Goal: Task Accomplishment & Management: Use online tool/utility

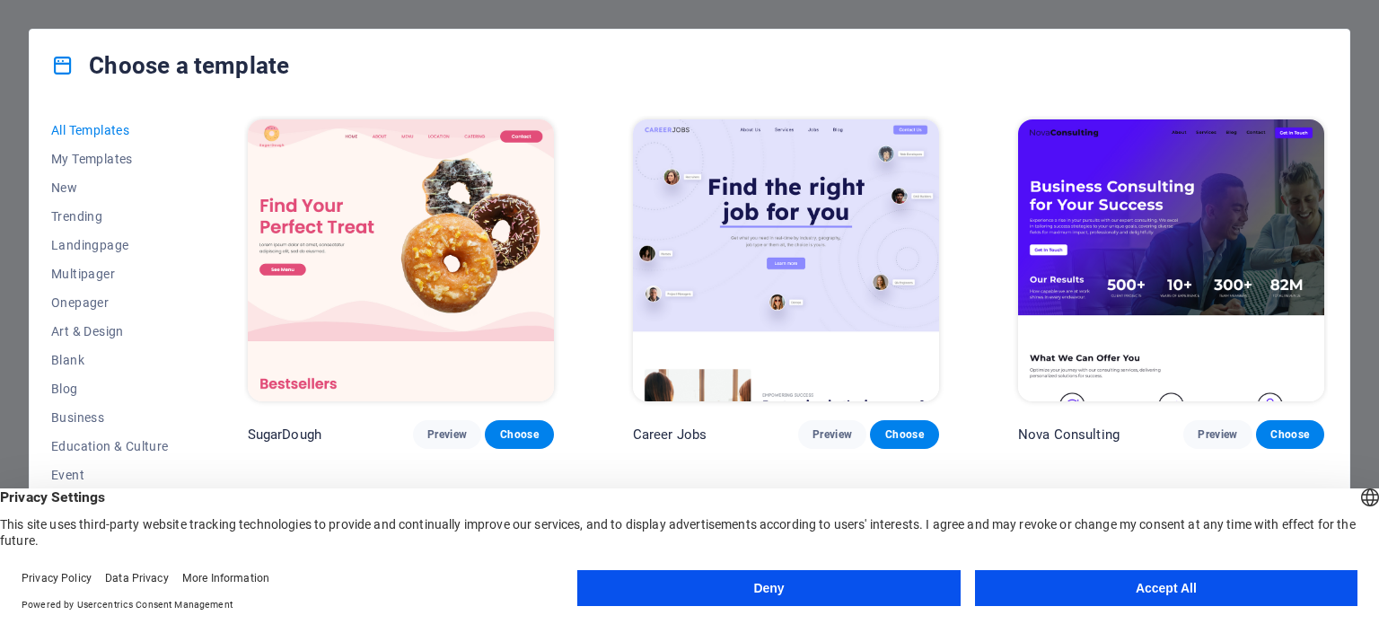
click at [1370, 346] on div "Choose a template All Templates My Templates New Trending Landingpage Multipage…" at bounding box center [689, 312] width 1379 height 624
click at [1094, 201] on img at bounding box center [1171, 260] width 306 height 282
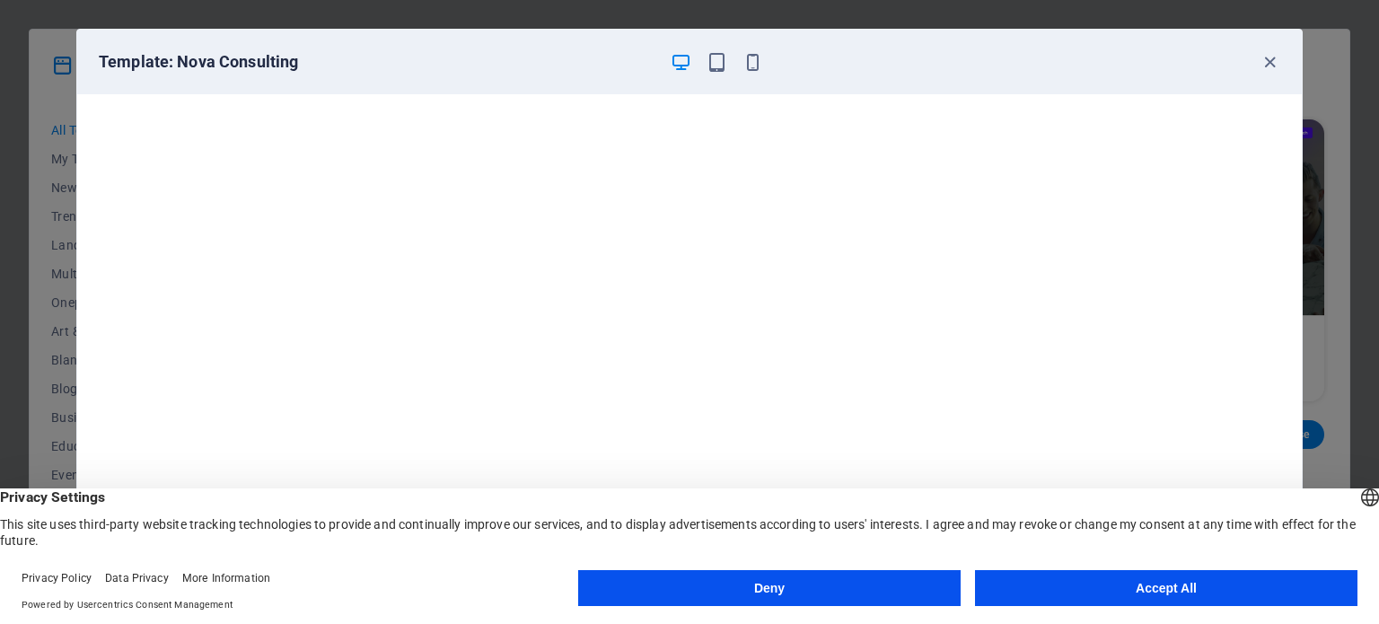
click at [762, 586] on button "Deny" at bounding box center [769, 588] width 382 height 36
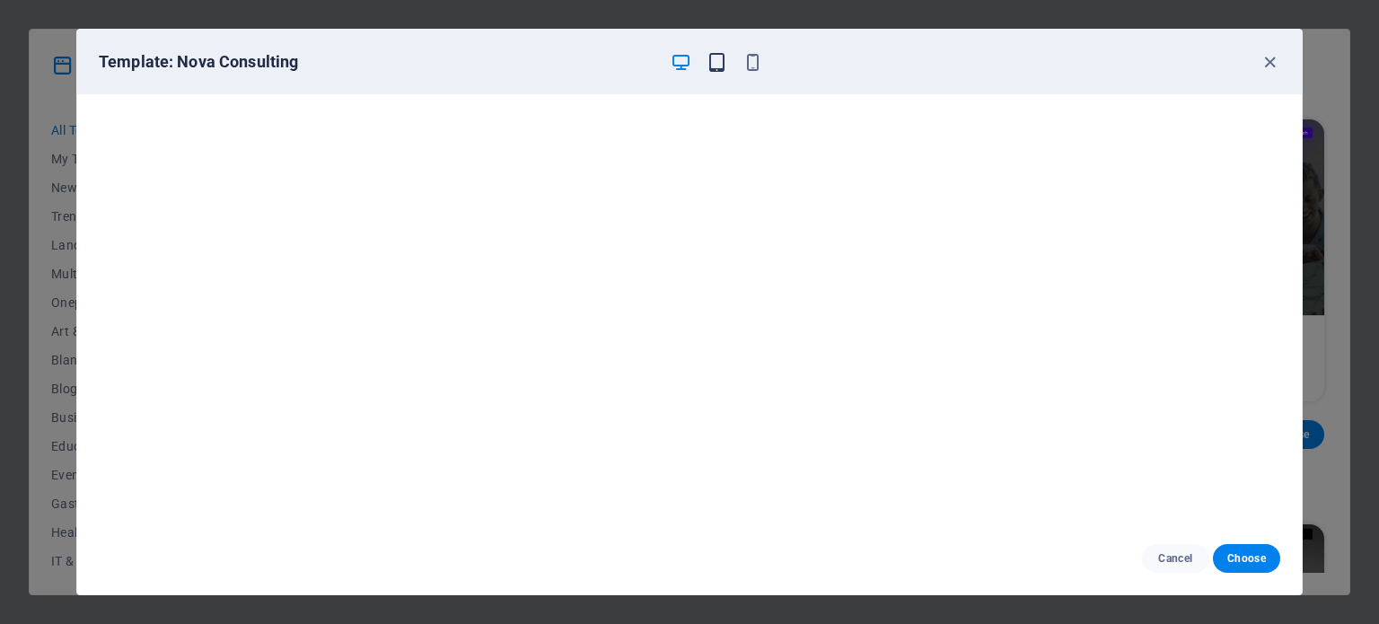
click at [715, 57] on icon "button" at bounding box center [716, 62] width 21 height 21
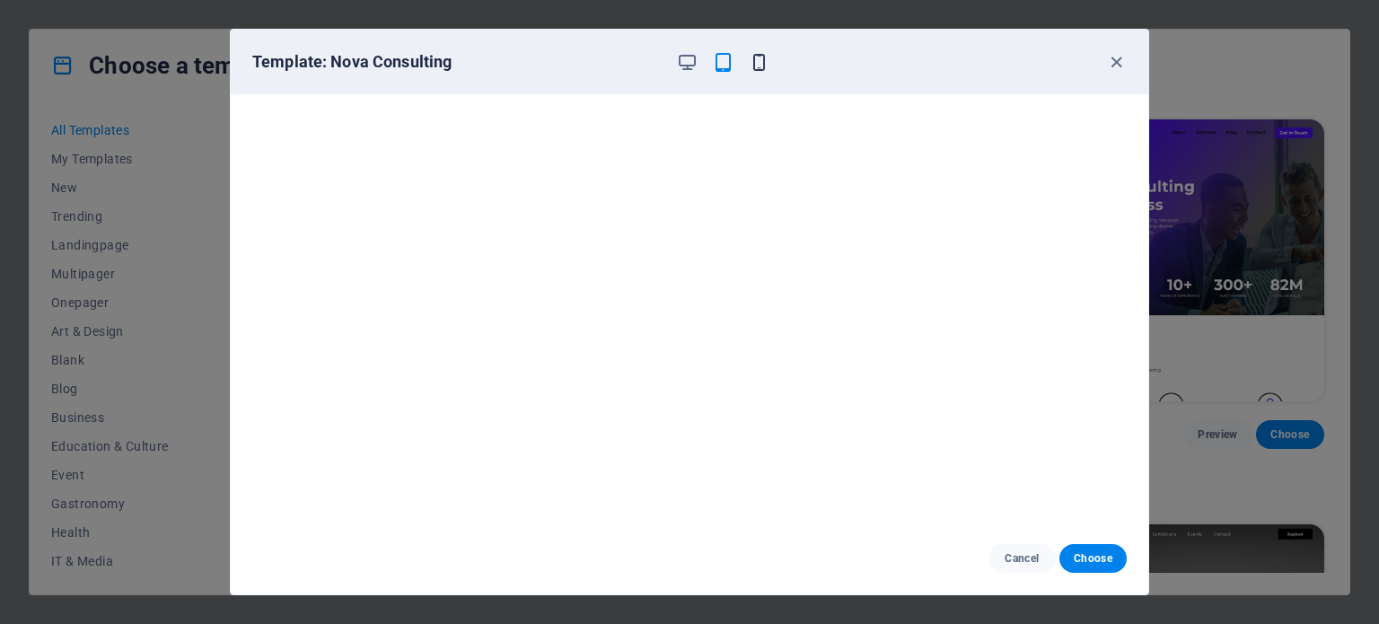
click at [759, 67] on icon "button" at bounding box center [759, 62] width 21 height 21
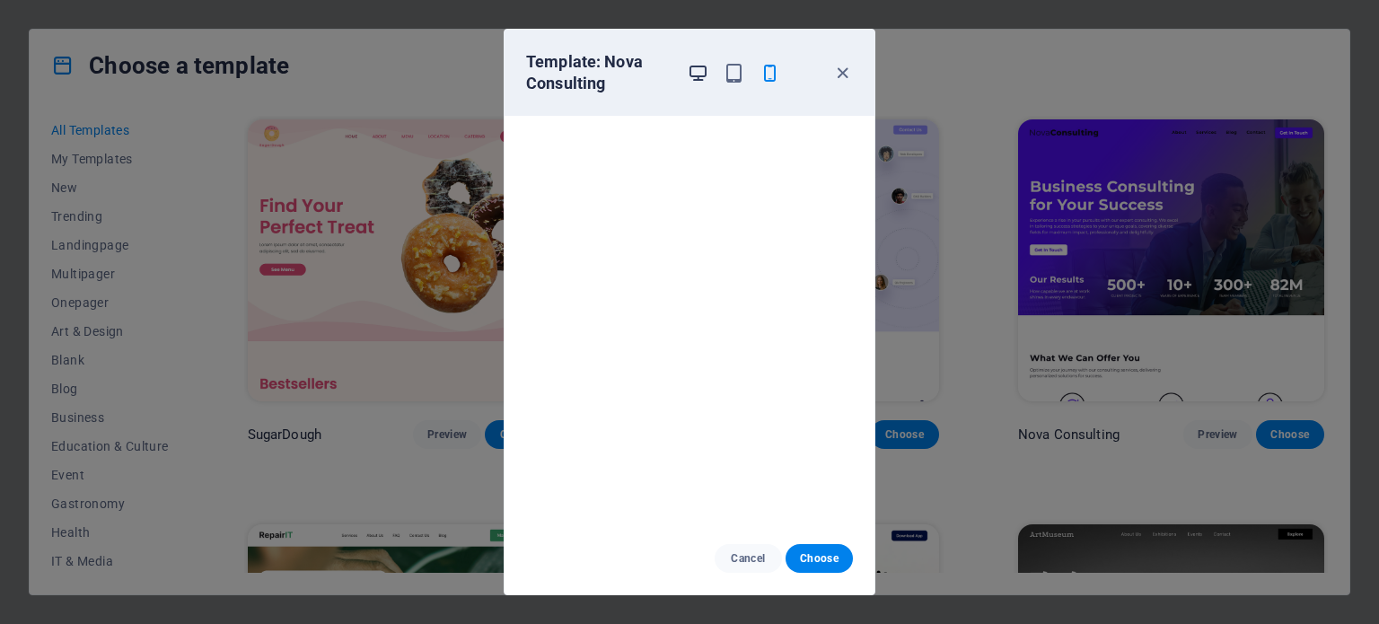
click at [696, 69] on icon "button" at bounding box center [698, 73] width 21 height 21
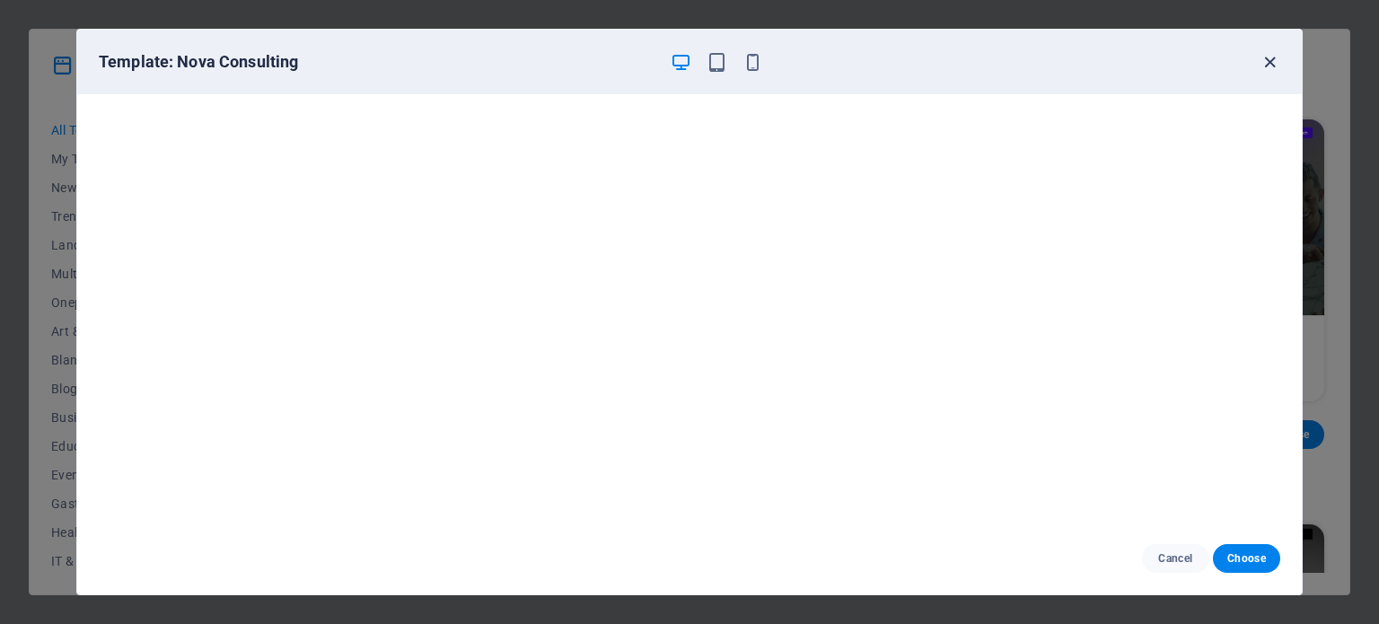
click at [1269, 64] on icon "button" at bounding box center [1269, 62] width 21 height 21
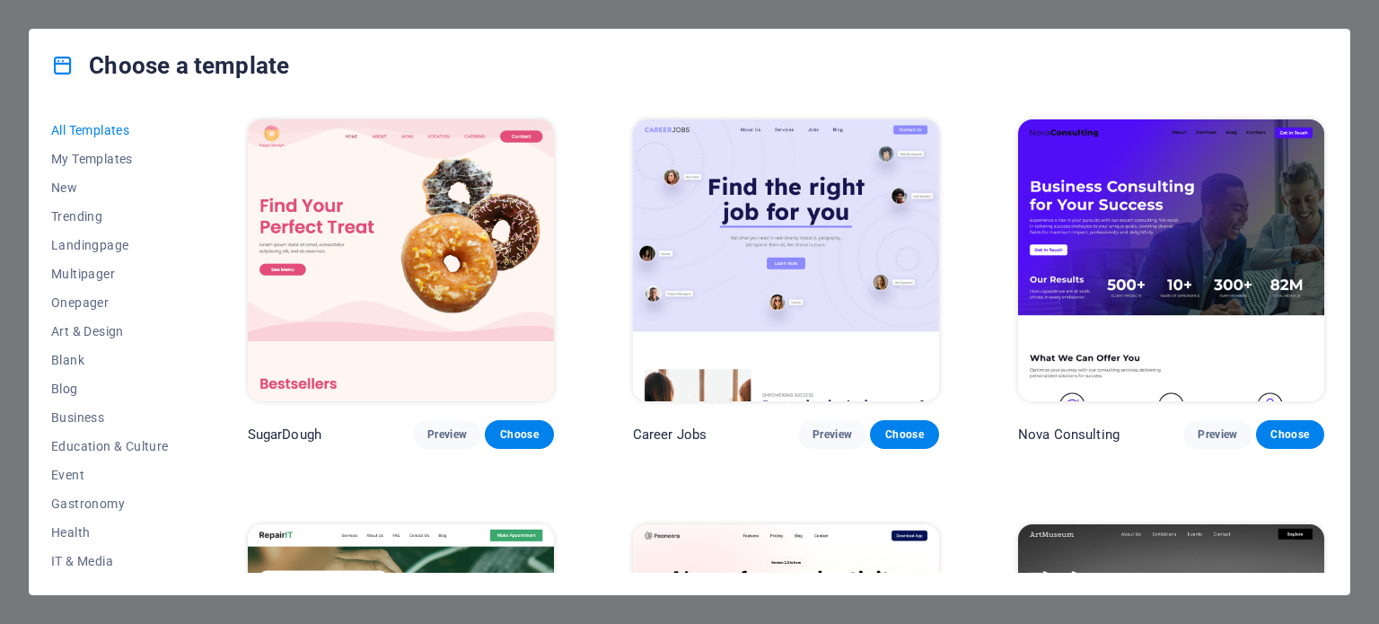
click at [1269, 64] on div "Choose a template" at bounding box center [690, 66] width 1320 height 72
